Goal: Use online tool/utility: Use online tool/utility

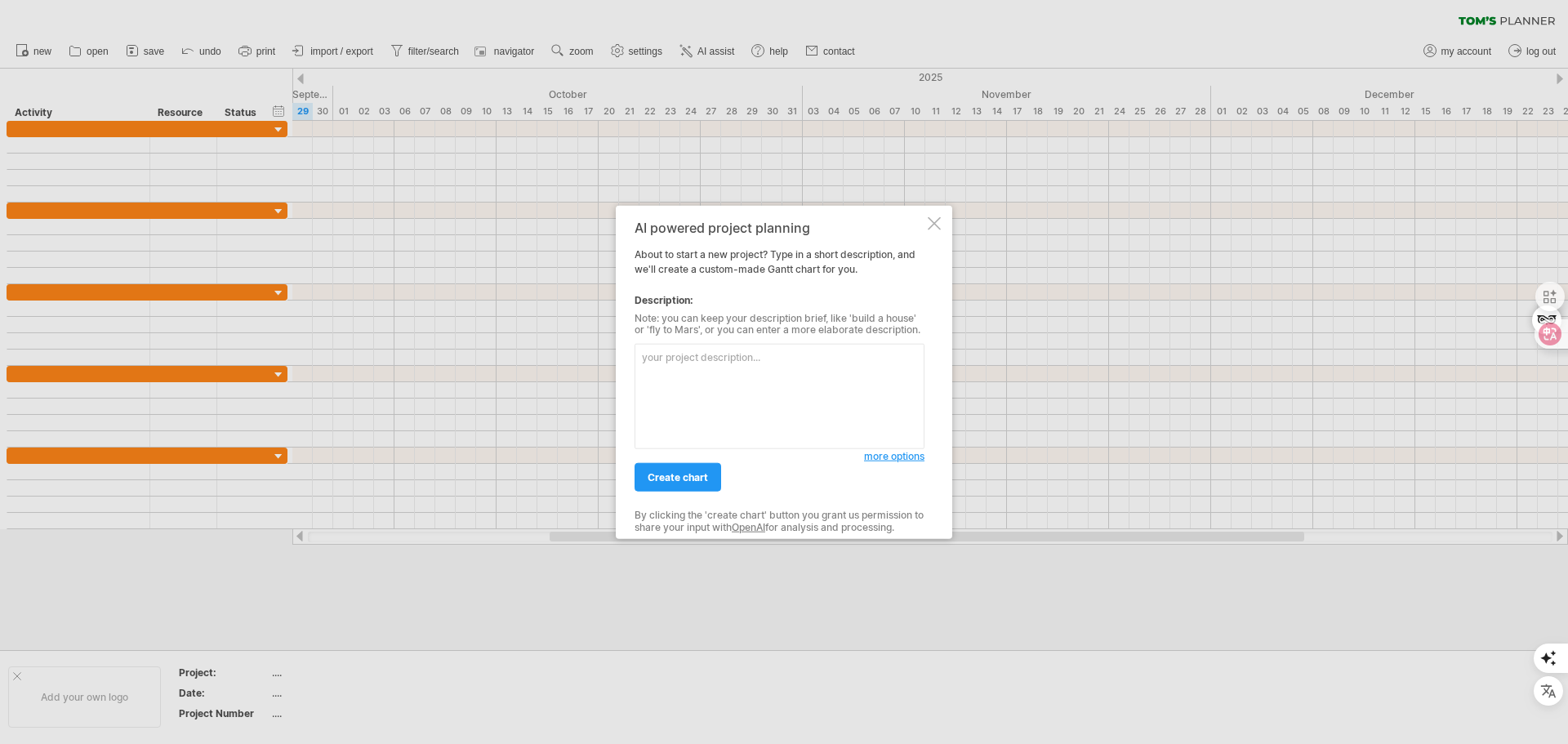
click at [709, 367] on textarea at bounding box center [779, 396] width 290 height 105
click at [703, 353] on textarea at bounding box center [779, 396] width 290 height 105
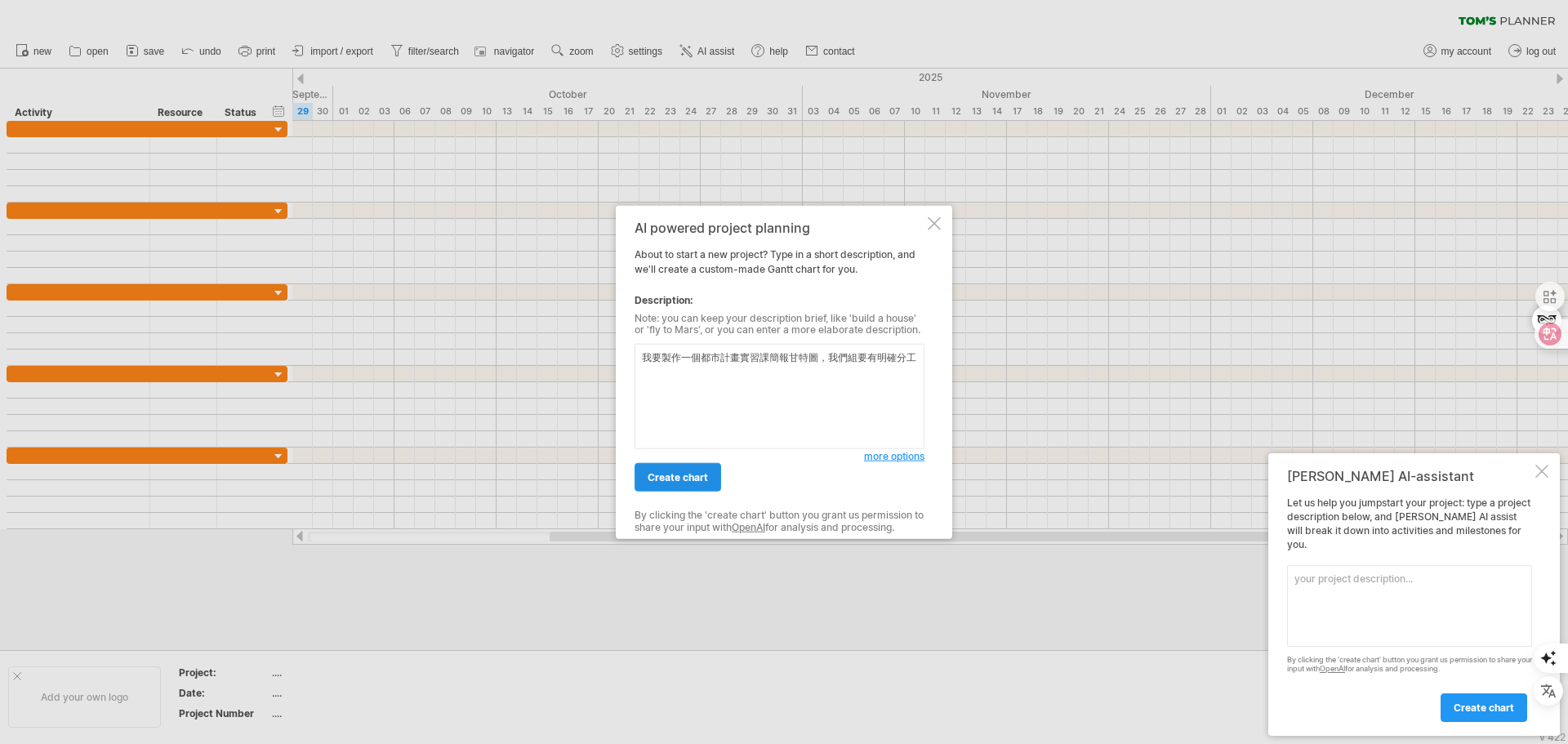
type textarea "我要製作一個都市計畫實習課簡報甘特圖，我們組要有明確分工"
click at [690, 475] on span "create chart" at bounding box center [678, 477] width 60 height 12
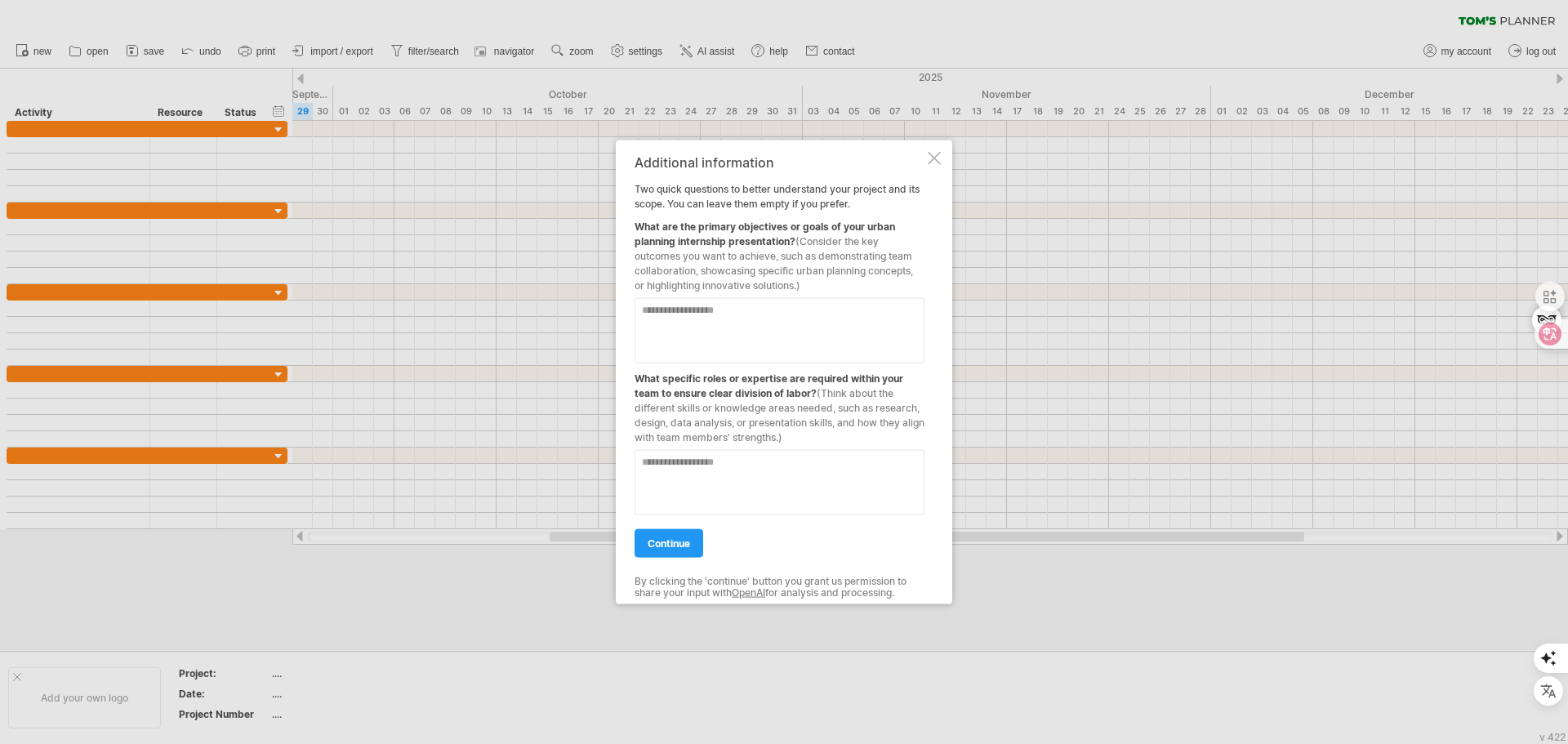
click at [565, 132] on div at bounding box center [784, 372] width 1568 height 744
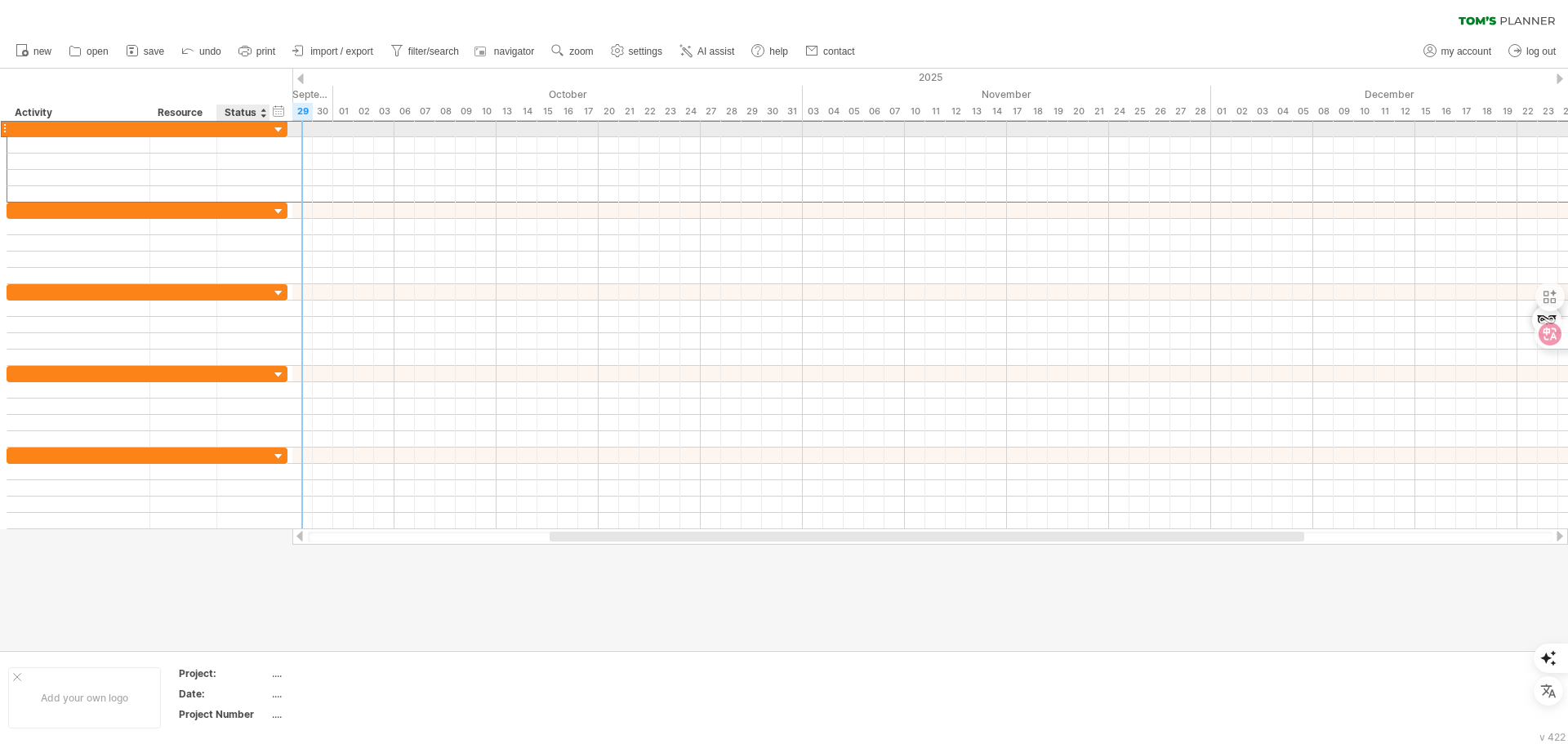
click at [257, 126] on div at bounding box center [243, 128] width 36 height 16
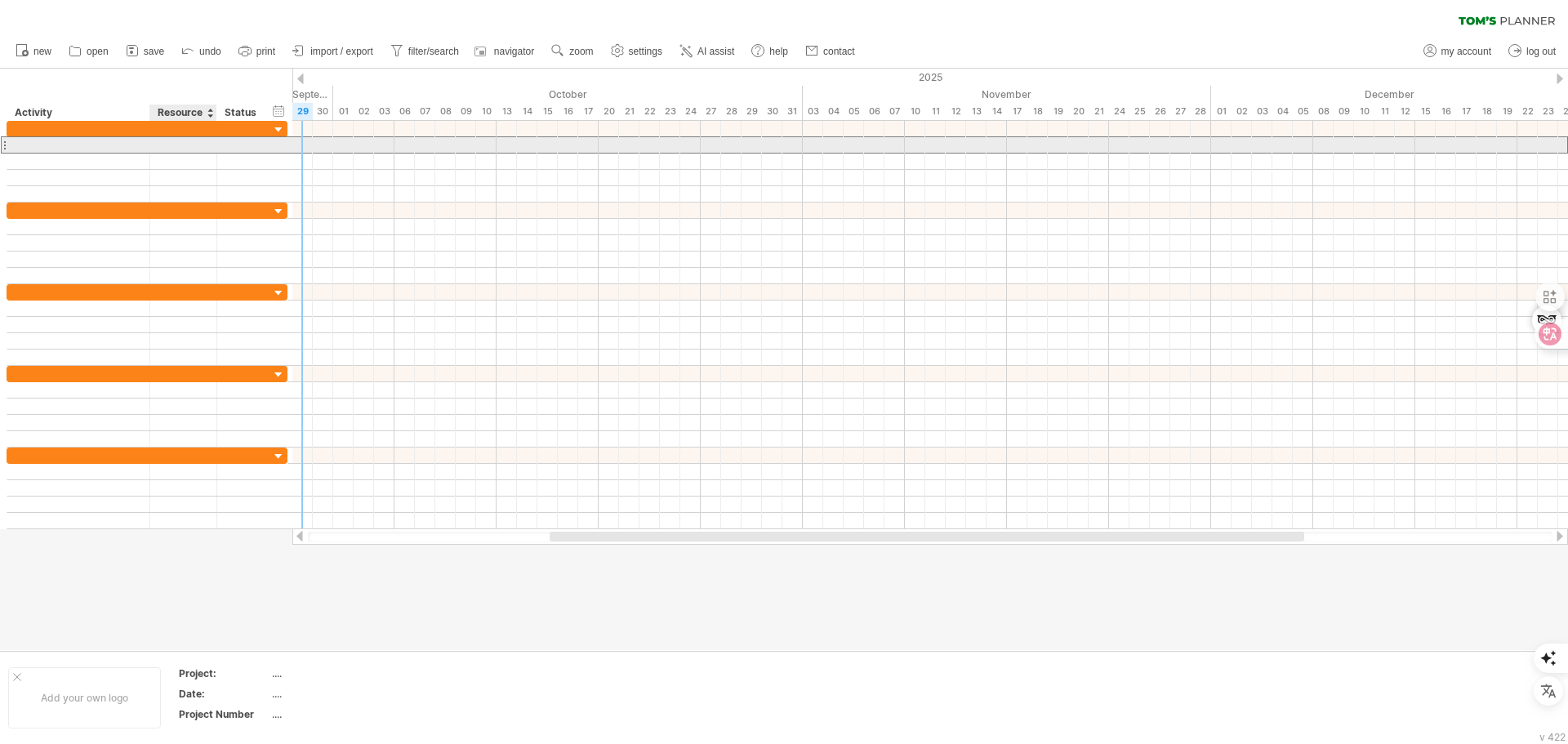
click at [200, 149] on div at bounding box center [183, 144] width 50 height 16
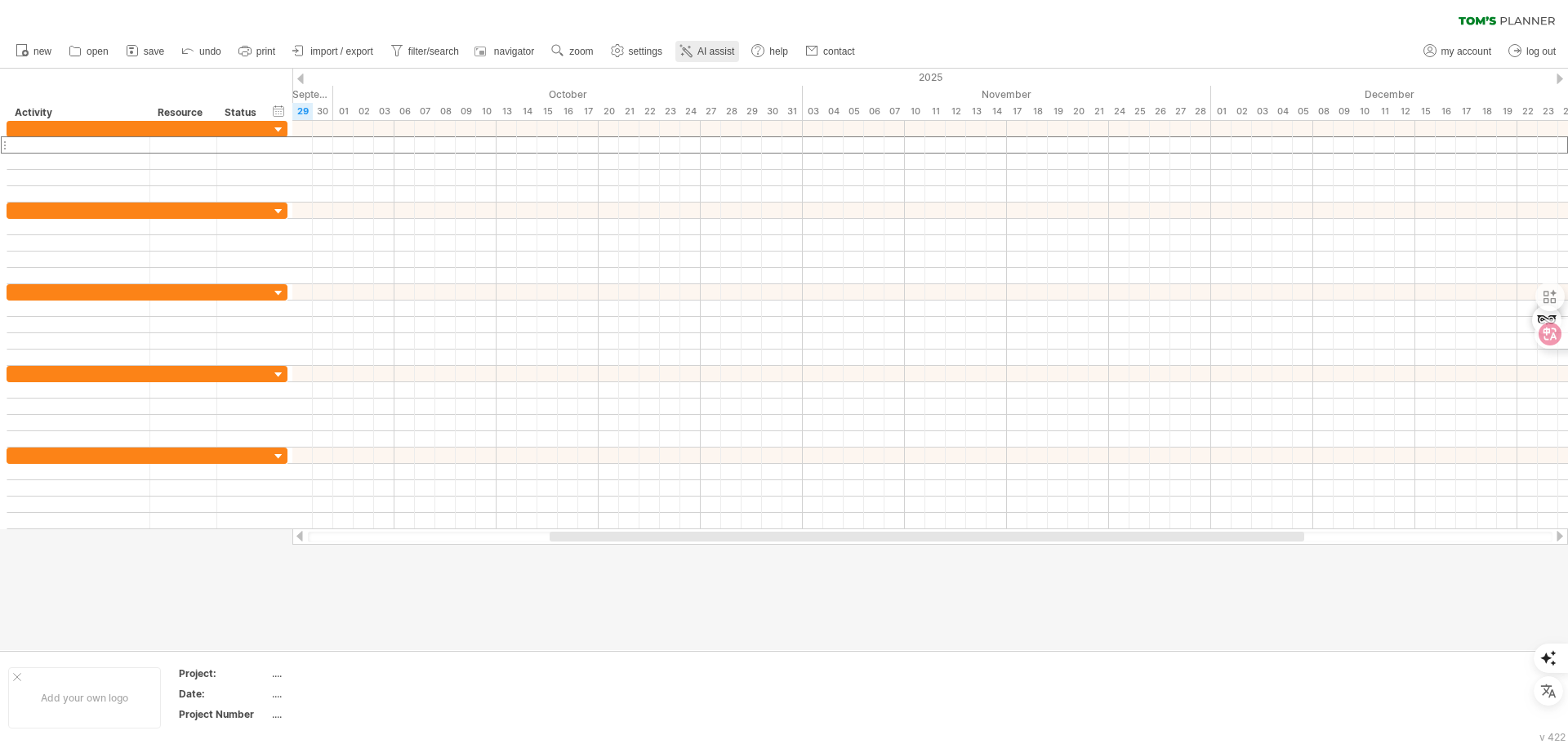
click at [697, 52] on link "AI assist" at bounding box center [707, 51] width 64 height 21
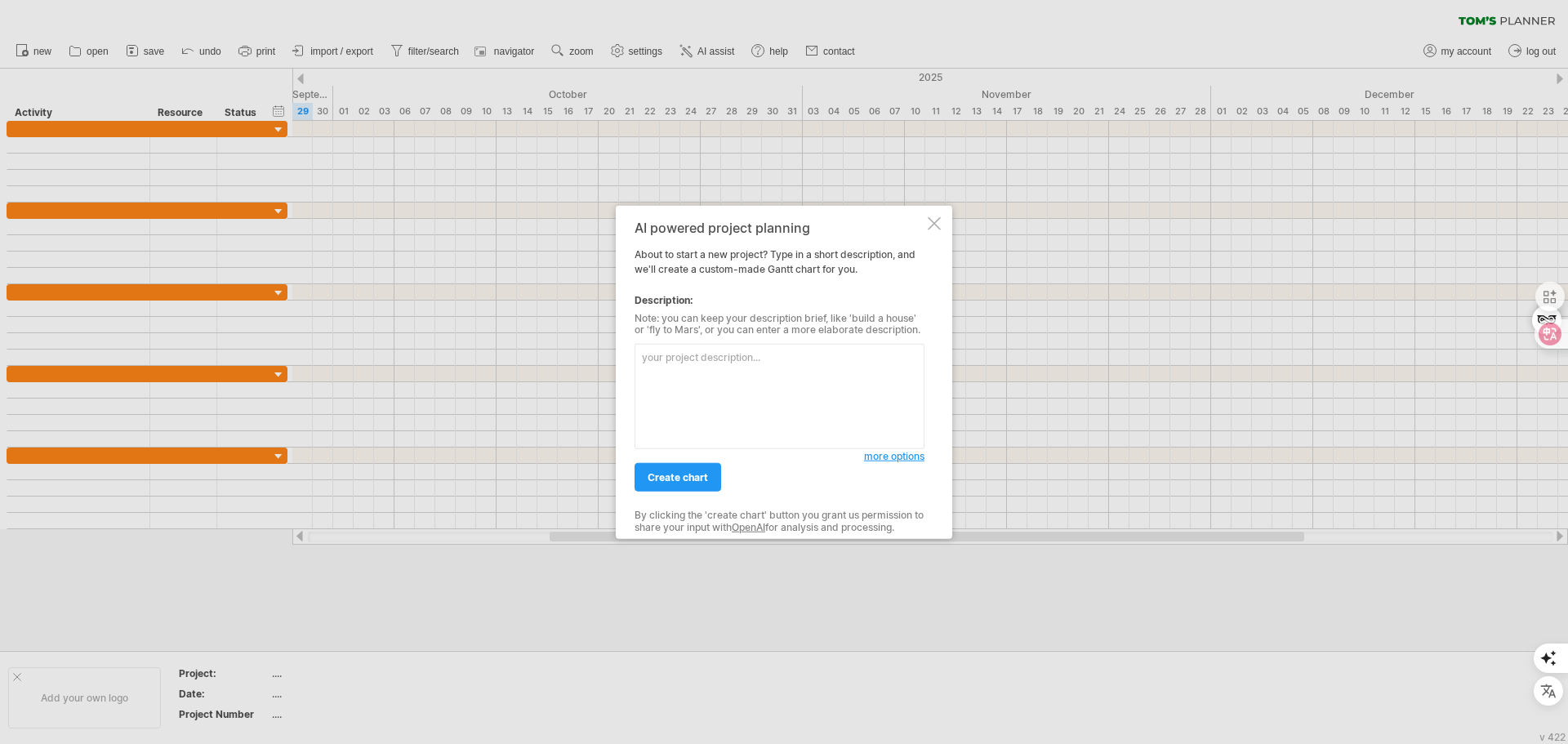
click at [705, 358] on textarea at bounding box center [779, 396] width 290 height 105
